Goal: Check status: Check status

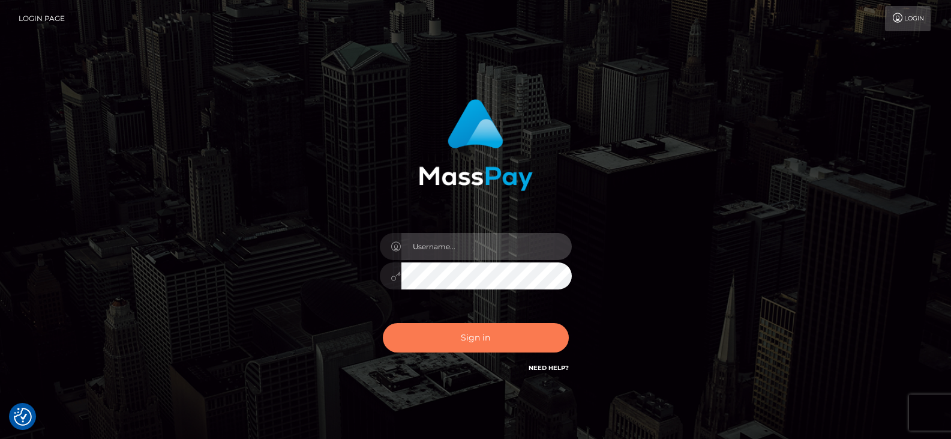
type input "Nocelyn.xcite"
click at [470, 341] on button "Sign in" at bounding box center [476, 337] width 186 height 29
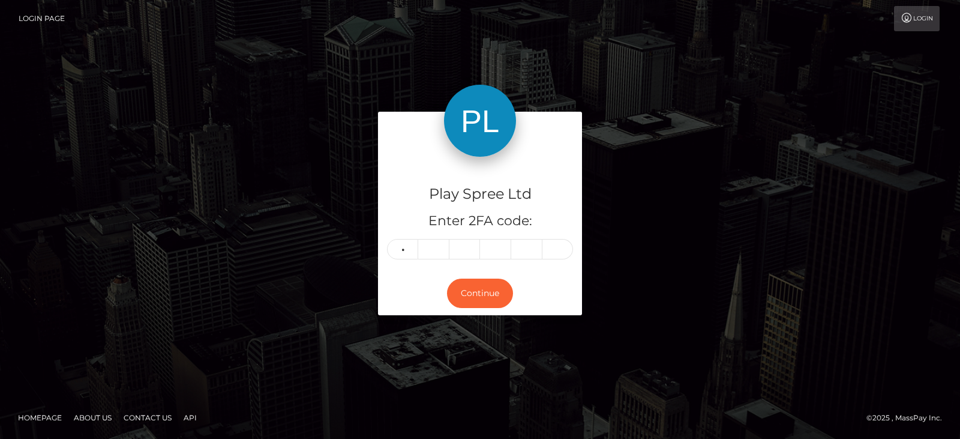
type input "8"
type input "4"
type input "6"
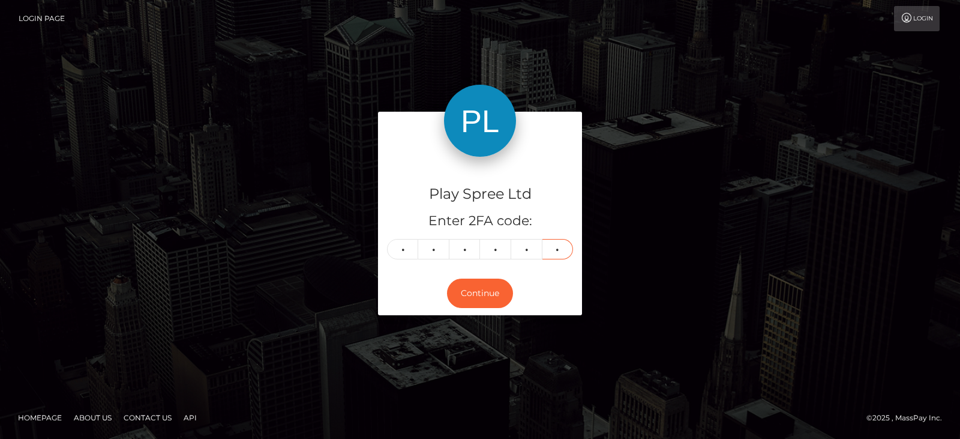
type input "4"
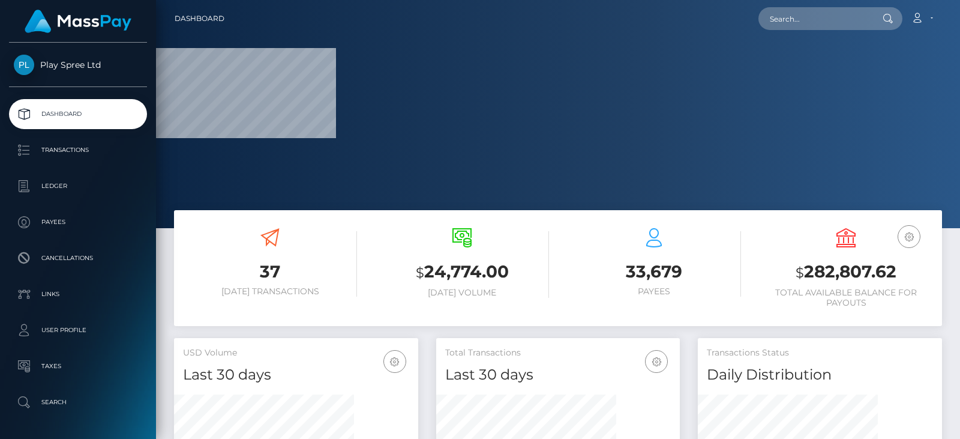
click at [852, 280] on h3 "$ 282,807.62" at bounding box center [846, 272] width 174 height 25
copy h3 "282,807.62"
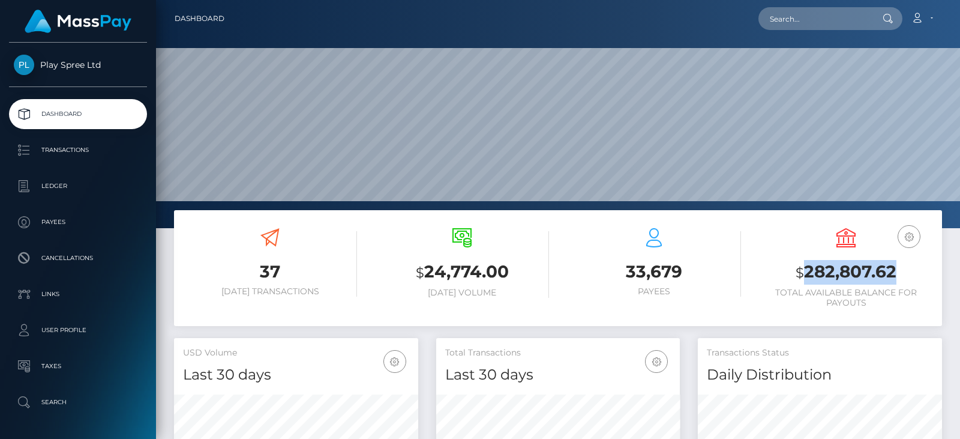
scroll to position [213, 244]
